Goal: Register for event/course

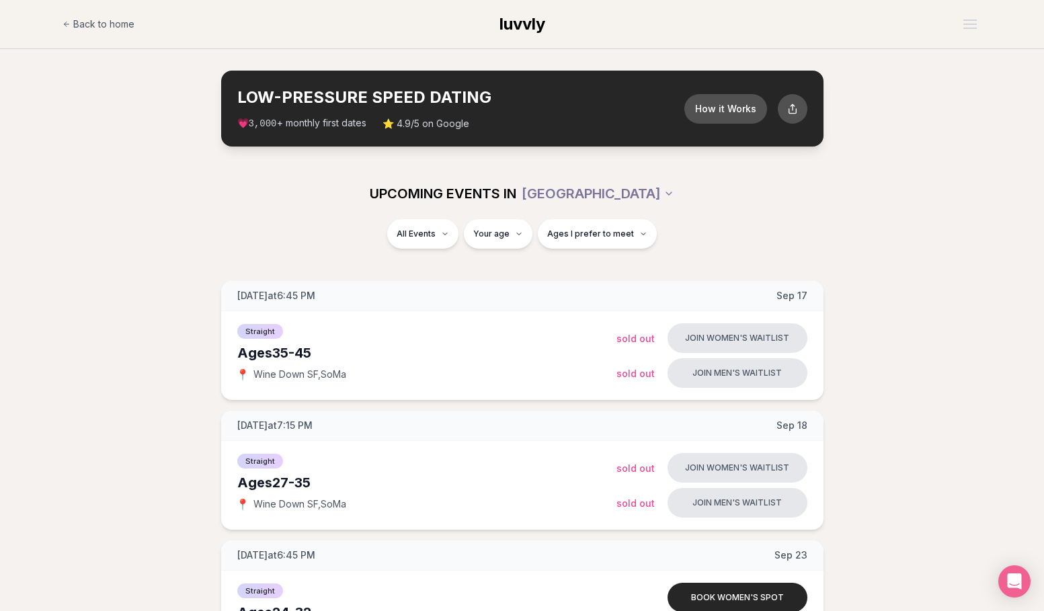
click at [434, 90] on h2 "LOW-PRESSURE SPEED DATING" at bounding box center [460, 98] width 447 height 22
click at [584, 222] on button "Ages I prefer to meet" at bounding box center [597, 234] width 119 height 30
click at [565, 232] on span "Ages I prefer to meet" at bounding box center [590, 234] width 87 height 11
drag, startPoint x: 574, startPoint y: 239, endPoint x: 520, endPoint y: 239, distance: 54.4
click at [568, 239] on span "Ages I prefer to meet" at bounding box center [590, 234] width 87 height 11
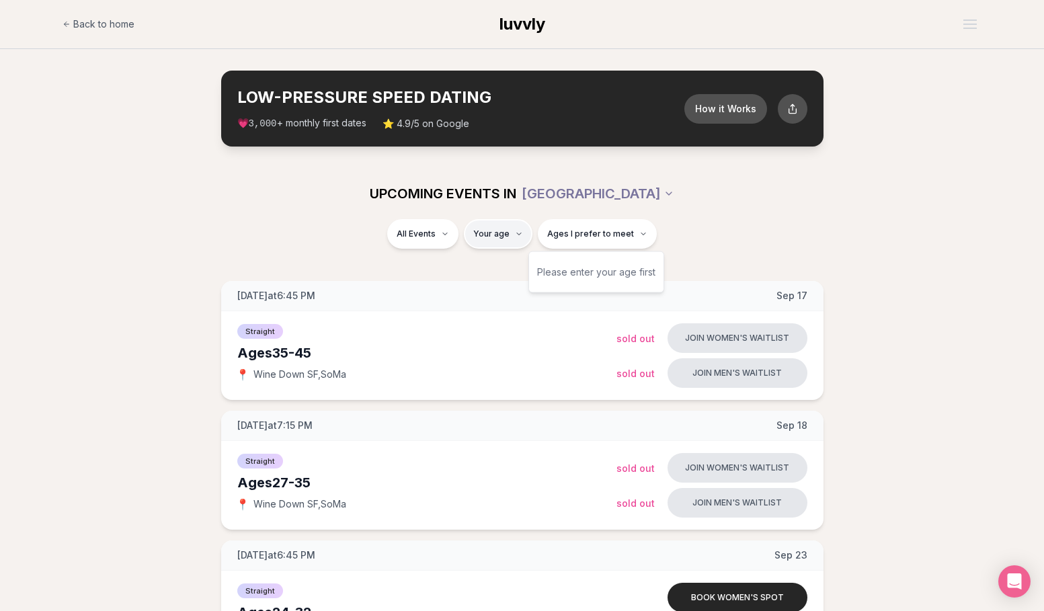
type input "*"
type input "**"
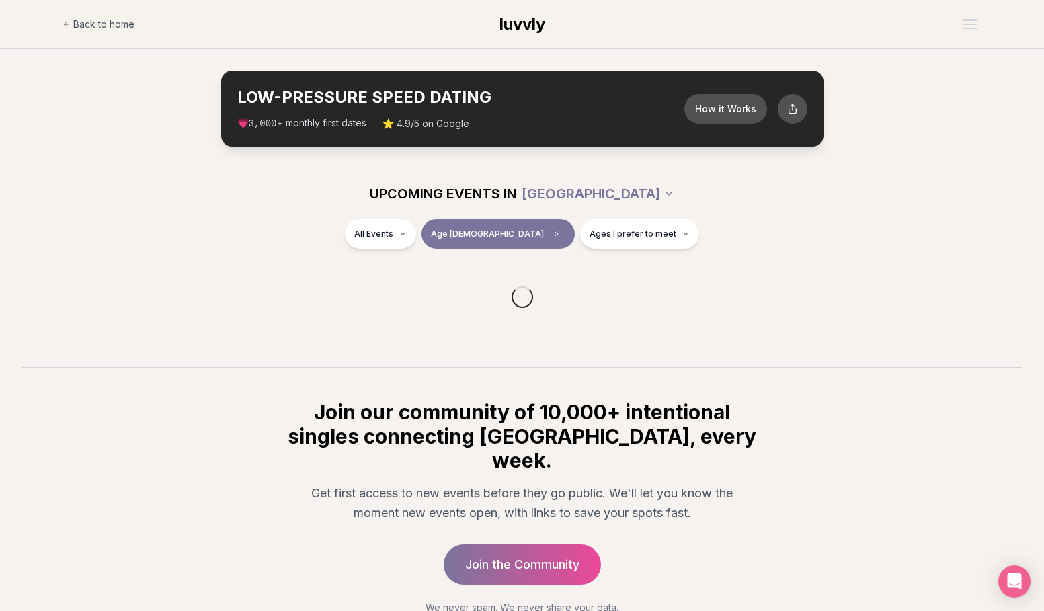
click at [403, 282] on div at bounding box center [522, 297] width 1001 height 65
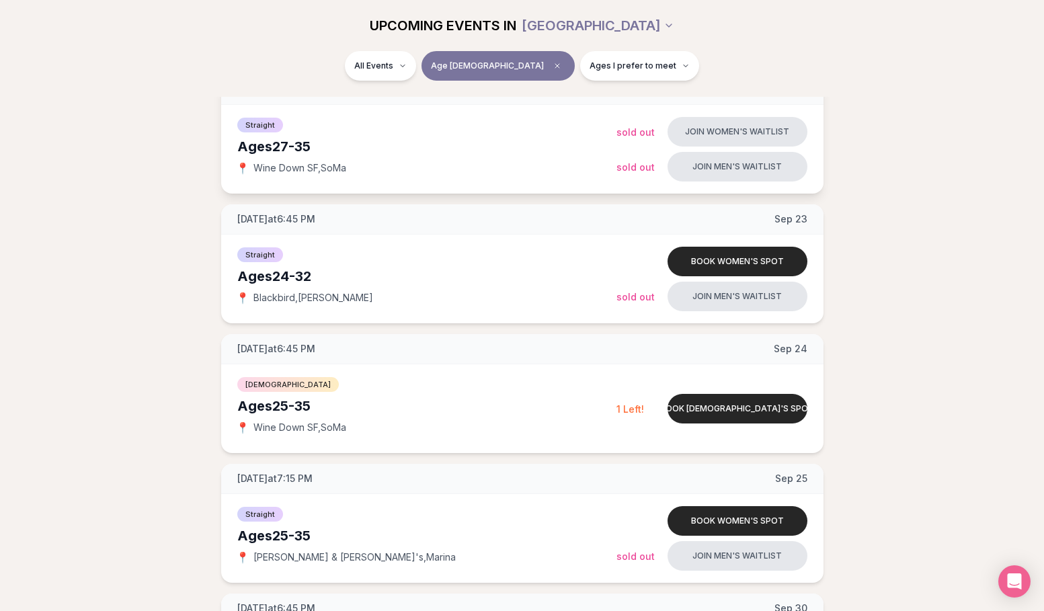
scroll to position [95, 0]
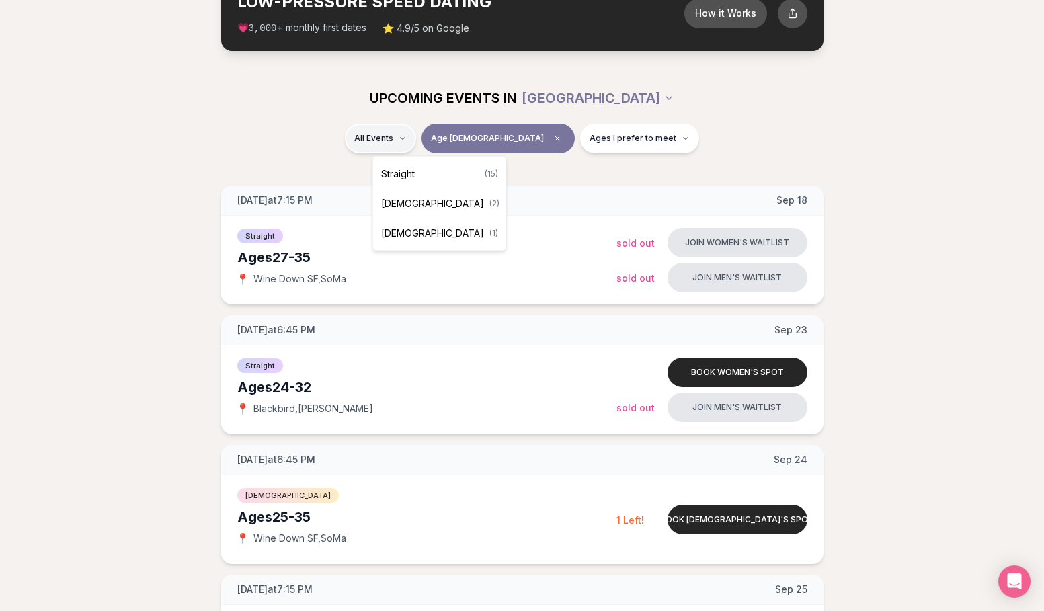
click at [420, 173] on div "Straight ( 15 )" at bounding box center [440, 174] width 128 height 30
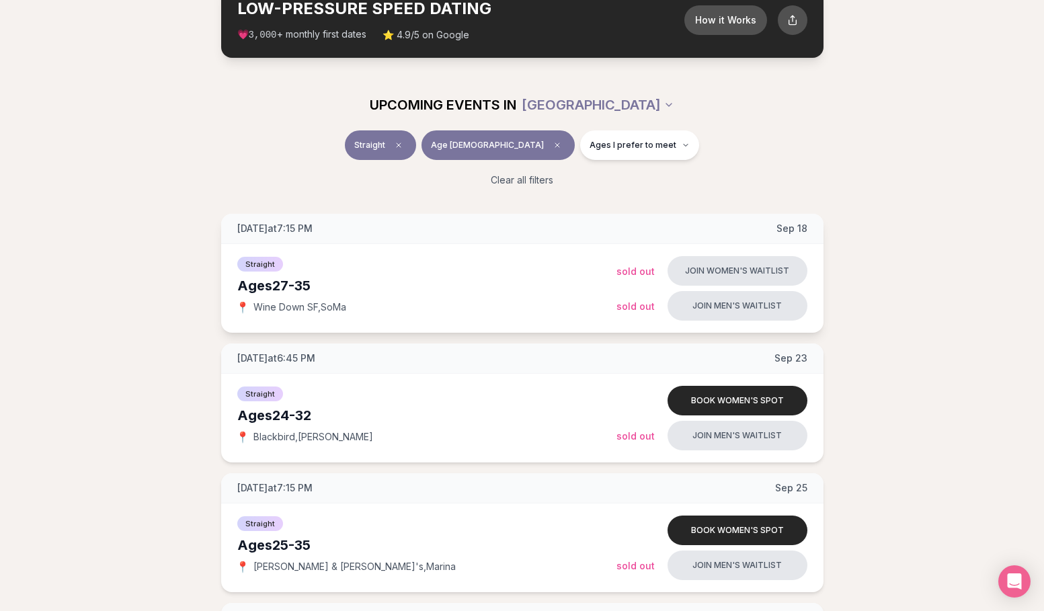
click at [501, 259] on div "Straight" at bounding box center [426, 263] width 379 height 16
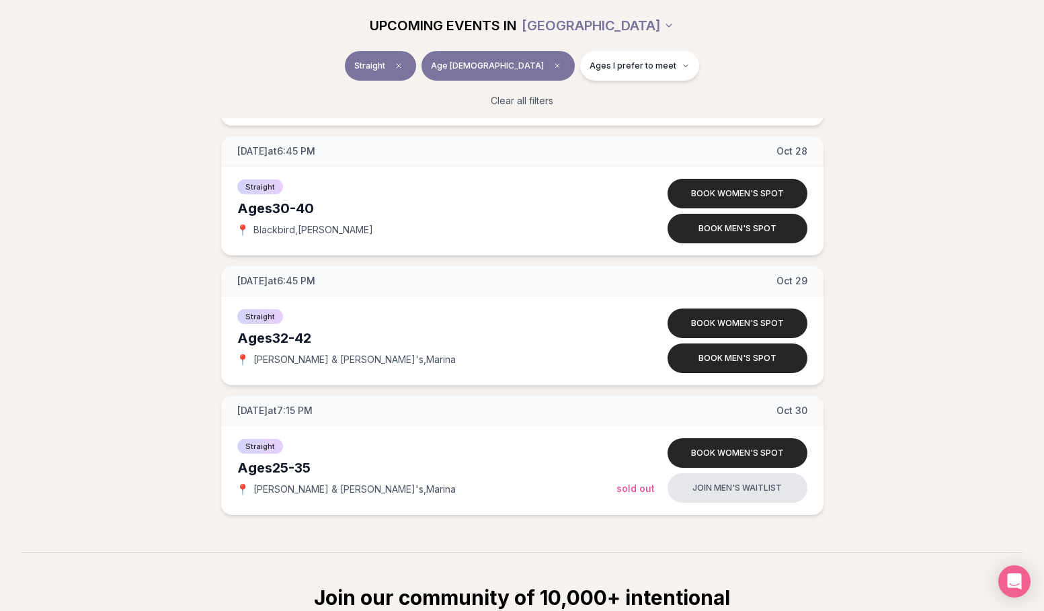
scroll to position [1705, 0]
